Goal: Task Accomplishment & Management: Complete application form

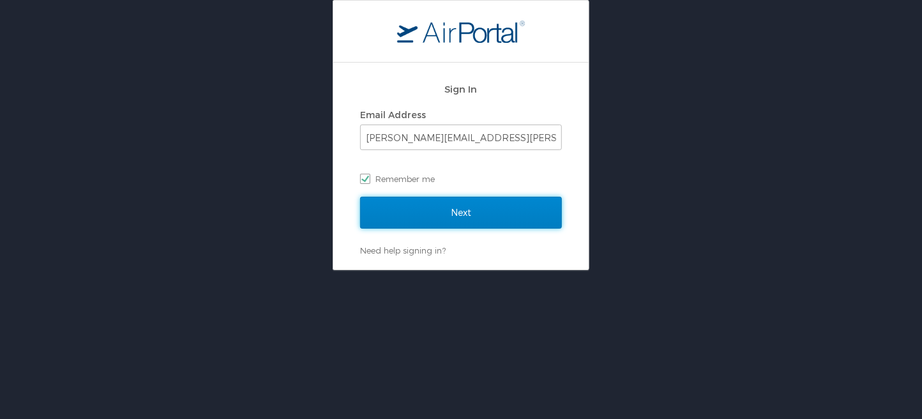
click at [469, 218] on input "Next" at bounding box center [461, 213] width 202 height 32
drag, startPoint x: 469, startPoint y: 209, endPoint x: 499, endPoint y: 221, distance: 31.5
click at [469, 209] on input "Next" at bounding box center [461, 213] width 202 height 32
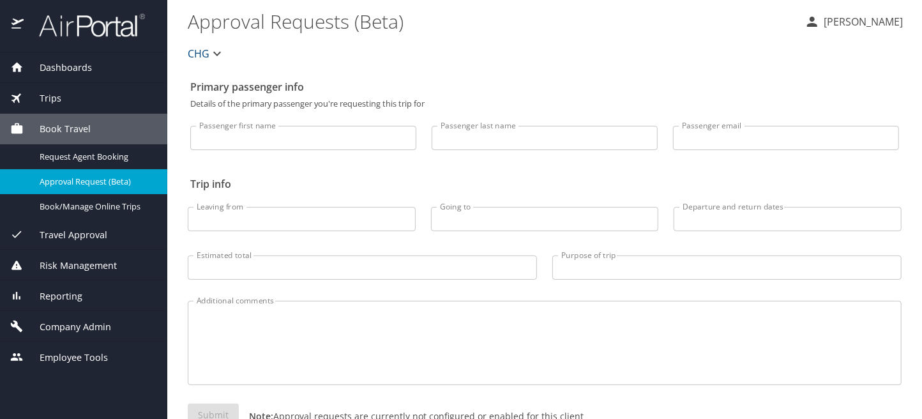
click at [59, 323] on span "Company Admin" at bounding box center [67, 327] width 87 height 14
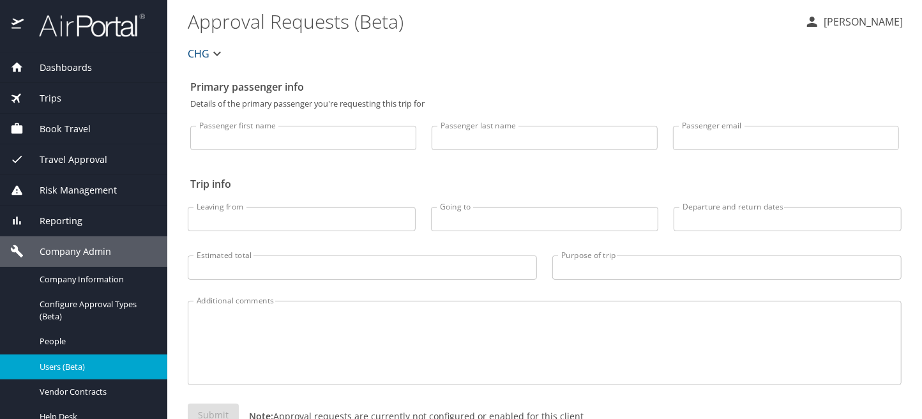
click at [64, 374] on link "Users (Beta)" at bounding box center [83, 366] width 167 height 25
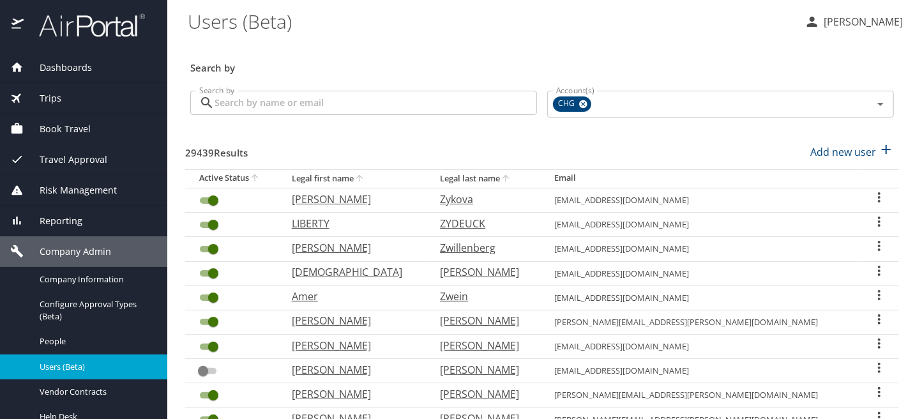
click at [278, 106] on input "Search by" at bounding box center [376, 103] width 322 height 24
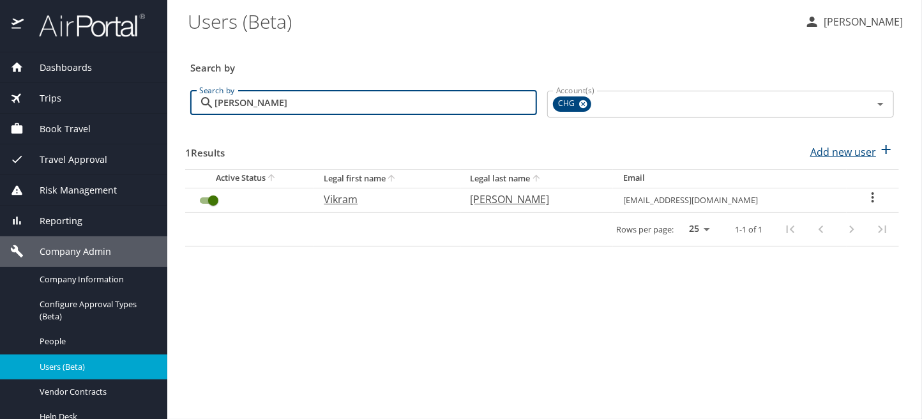
type input "palka"
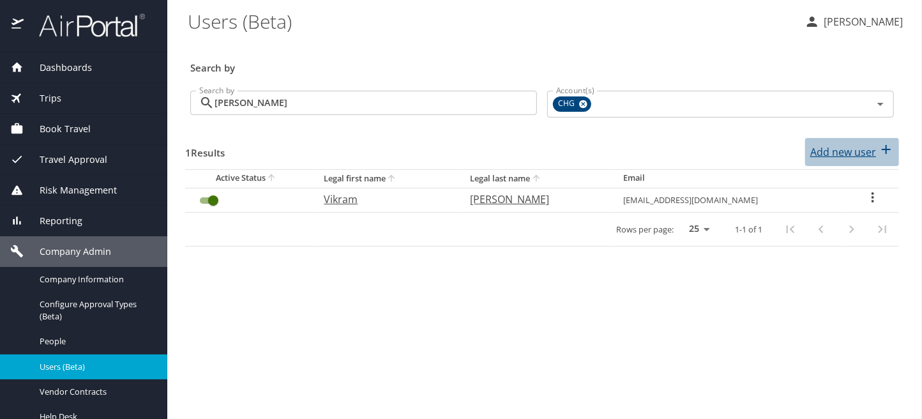
click at [849, 152] on p "Add new user" at bounding box center [843, 151] width 66 height 15
select select "US"
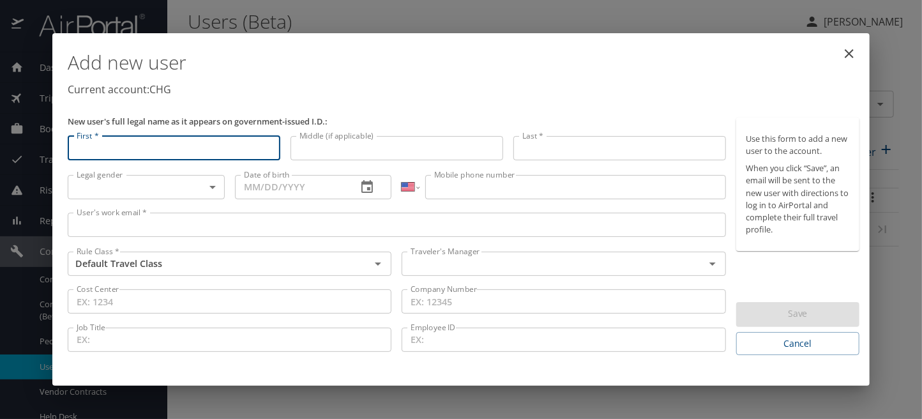
click at [132, 150] on input "First *" at bounding box center [174, 148] width 213 height 24
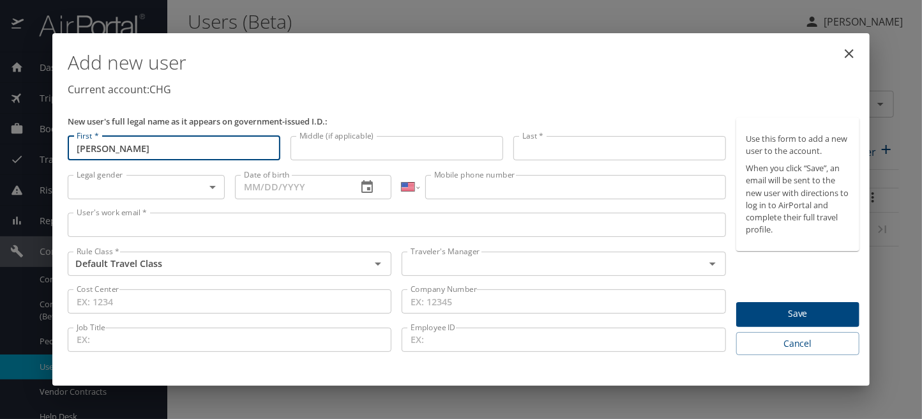
type input "Kevin"
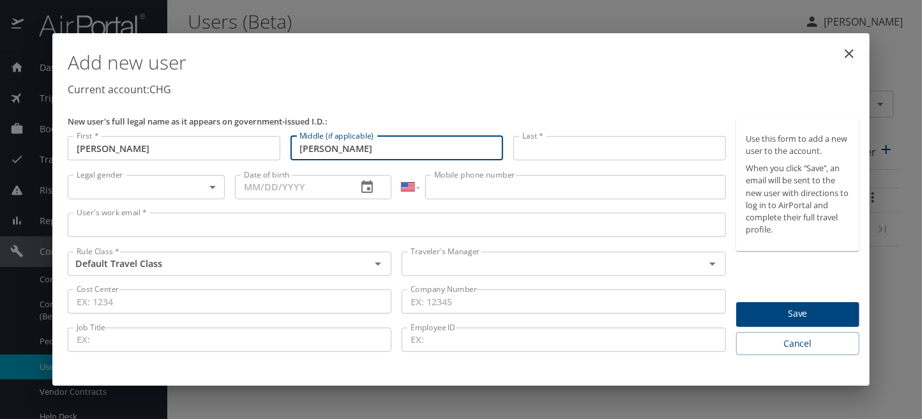
type input "terrence"
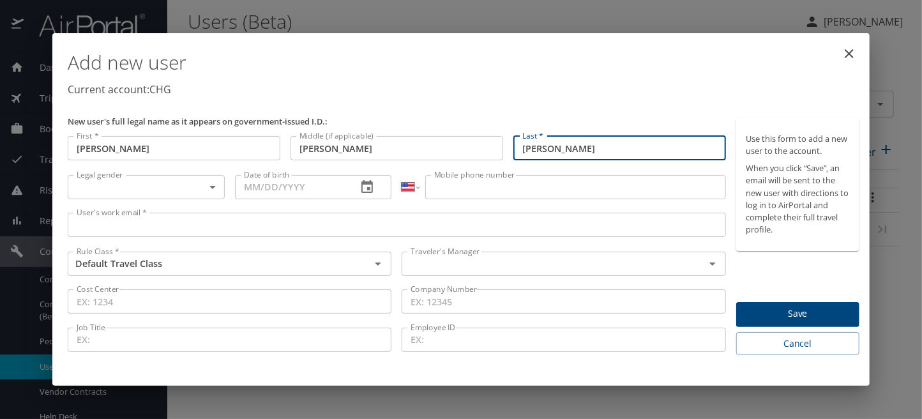
type input "palka"
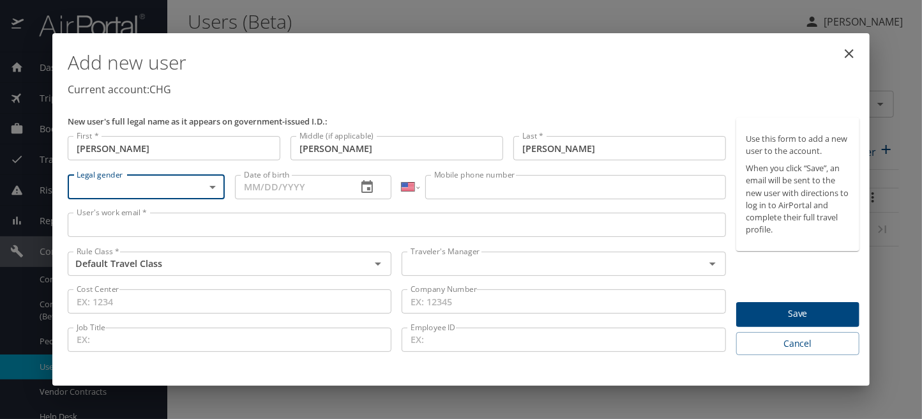
click at [164, 188] on body "Dashboards AirPortal 360™ Manager My Travel Dashboard Trips Airtinerary® Lookup…" at bounding box center [461, 209] width 922 height 419
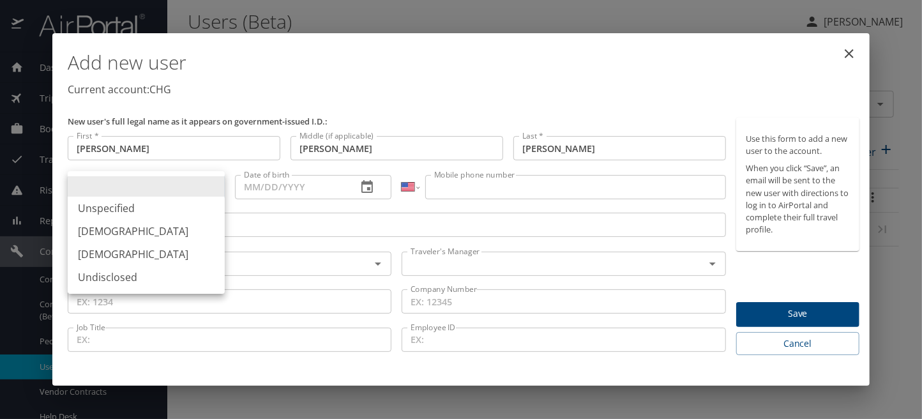
click at [125, 230] on li "Male" at bounding box center [146, 231] width 157 height 23
type input "Male"
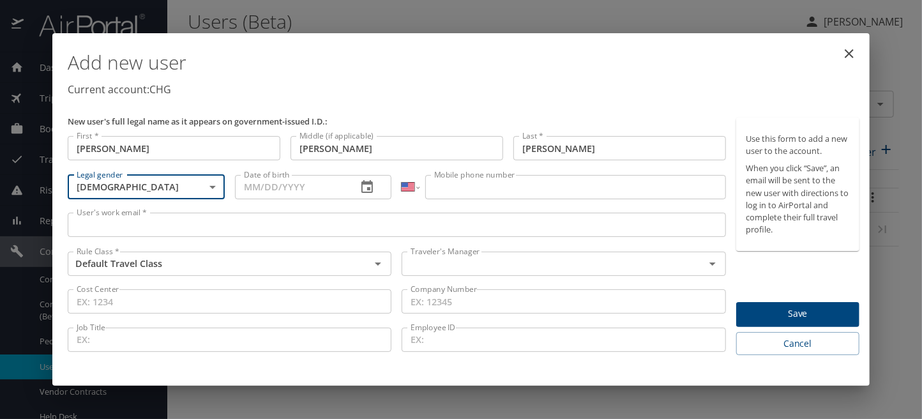
click at [242, 188] on input "Date of birth" at bounding box center [291, 187] width 112 height 24
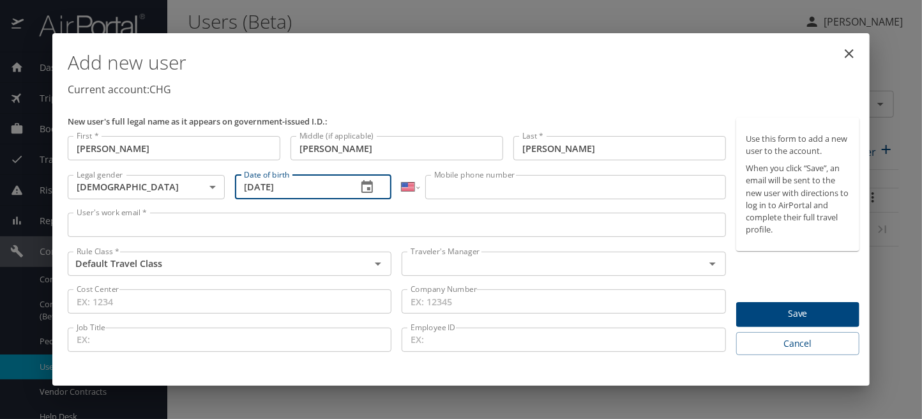
type input "06/06/1973"
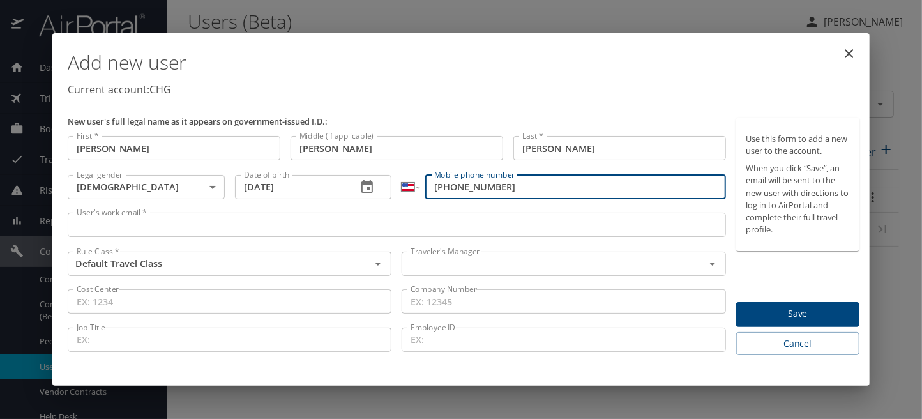
type input "(615) 943-9568"
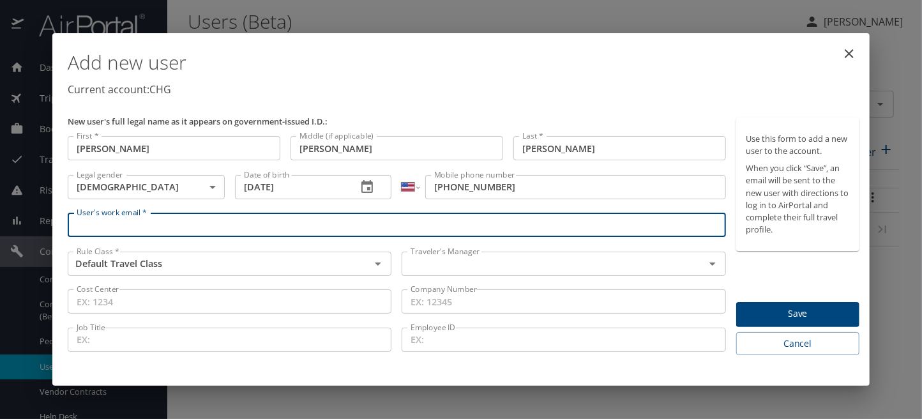
click at [162, 223] on input "User's work email *" at bounding box center [397, 225] width 658 height 24
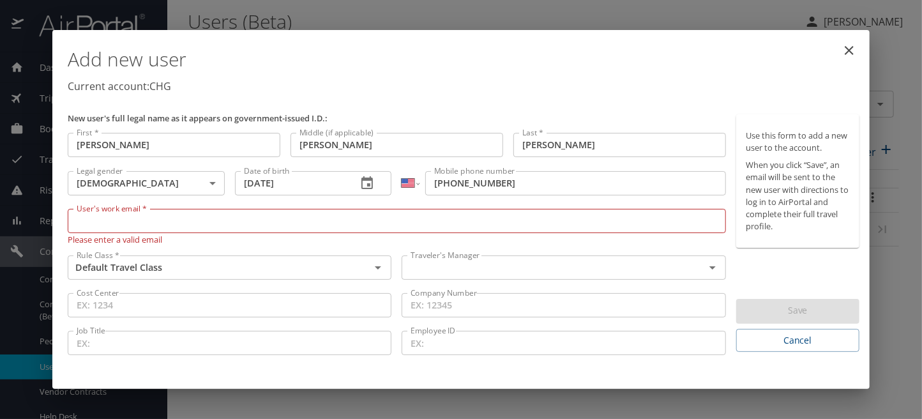
click at [92, 221] on input "User's work email *" at bounding box center [397, 221] width 658 height 24
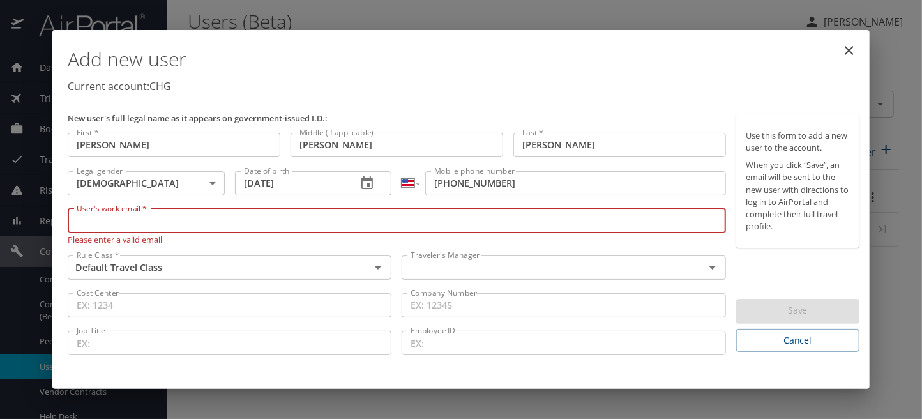
paste input "kevinpalka@yahoo.com"
type input "kevinpalka@yahoo.com"
click at [515, 268] on input "text" at bounding box center [544, 267] width 278 height 17
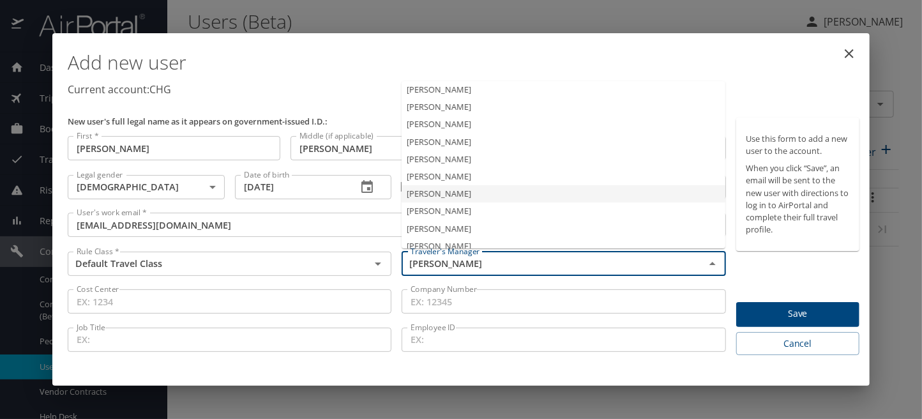
click at [454, 192] on li "Jeffery Bitton" at bounding box center [564, 193] width 324 height 17
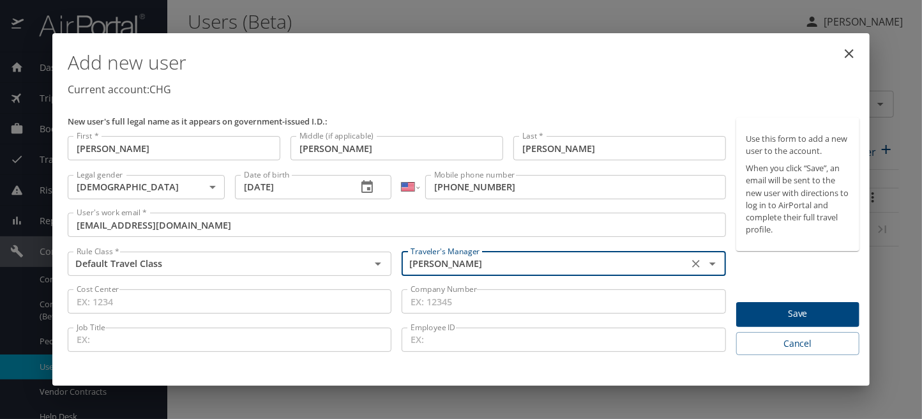
type input "Jeffery Bitton"
click at [794, 308] on span "Save" at bounding box center [797, 314] width 103 height 16
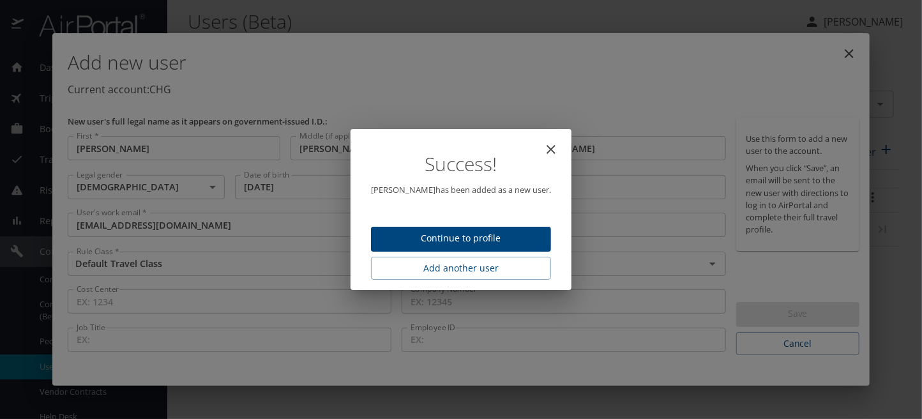
click at [424, 236] on span "Continue to profile" at bounding box center [461, 239] width 160 height 16
select select "US"
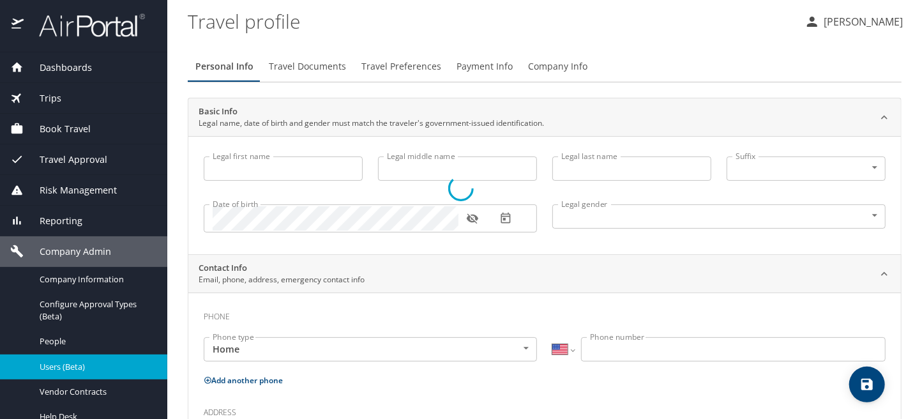
type input "Kevin"
type input "terrence"
type input "palka"
type input "Male"
select select "US"
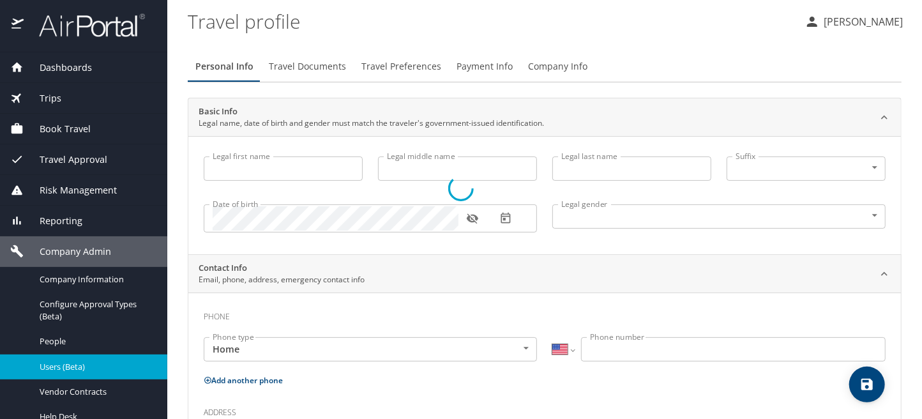
select select "US"
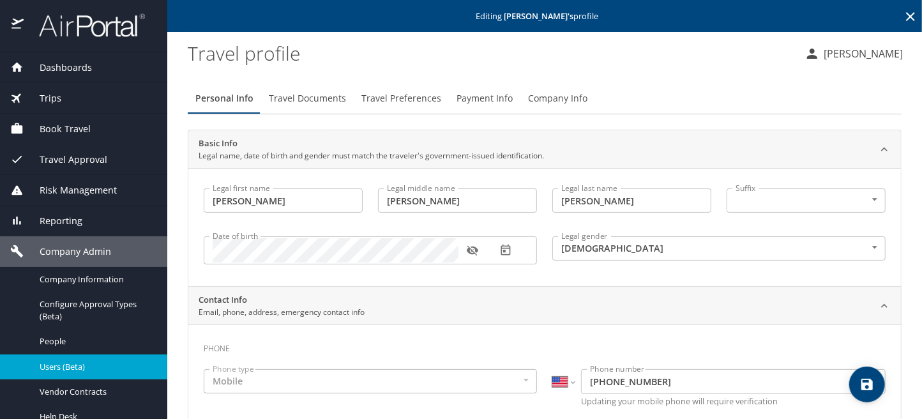
click at [303, 103] on span "Travel Documents" at bounding box center [307, 99] width 77 height 16
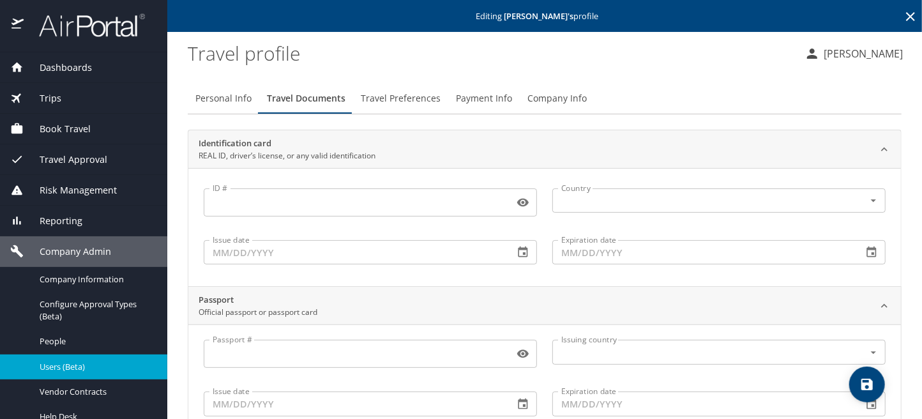
click at [861, 380] on icon "save" at bounding box center [866, 384] width 15 height 15
